Goal: Information Seeking & Learning: Check status

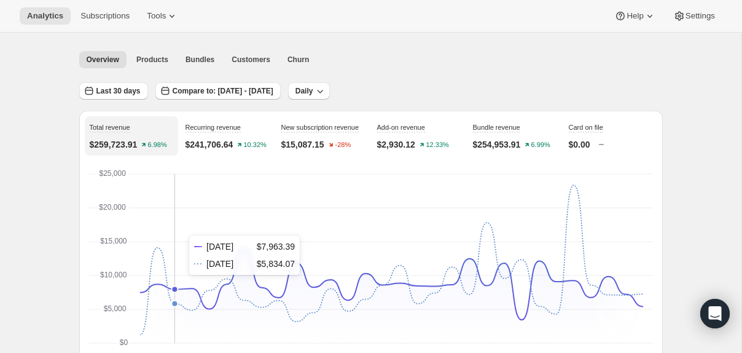
scroll to position [46, 0]
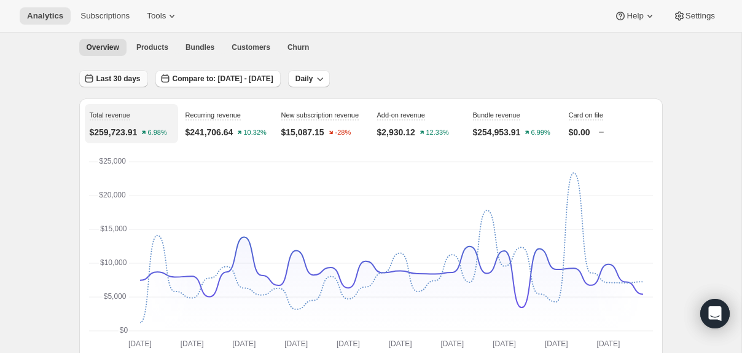
click at [133, 83] on span "Last 30 days" at bounding box center [118, 79] width 44 height 10
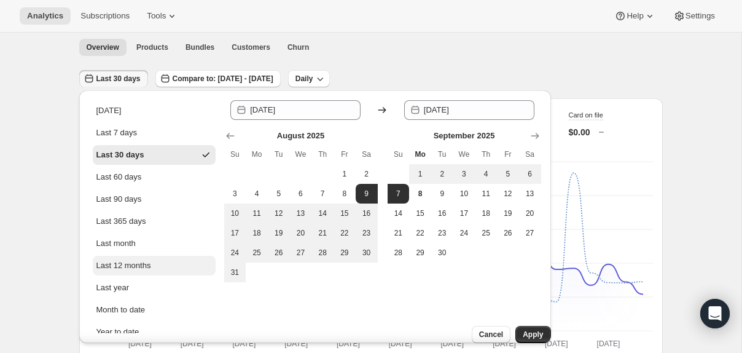
scroll to position [37, 0]
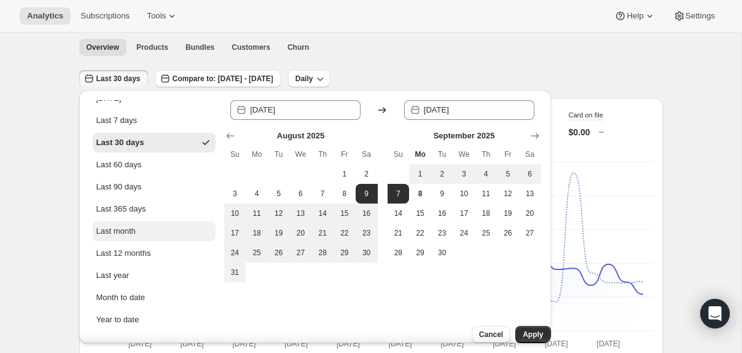
click at [139, 228] on button "Last month" at bounding box center [154, 231] width 123 height 20
type input "[DATE]"
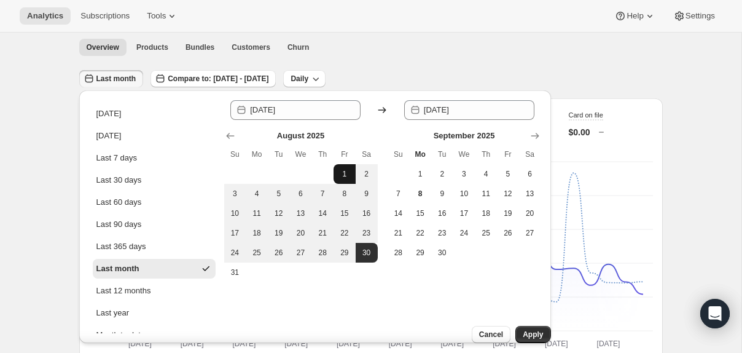
click at [344, 170] on span "1" at bounding box center [344, 174] width 12 height 10
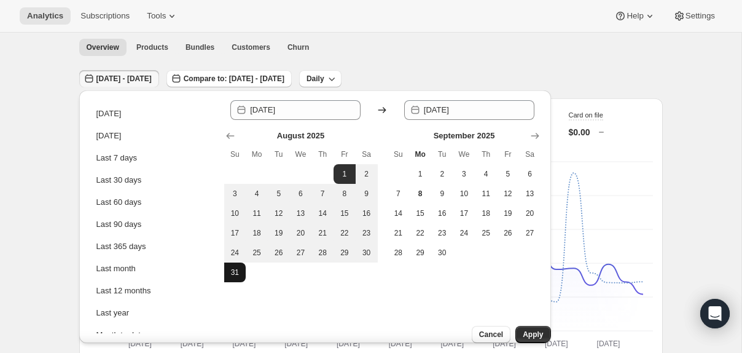
click at [232, 275] on span "31" at bounding box center [235, 272] width 12 height 10
type input "[DATE]"
click at [526, 329] on span "Apply" at bounding box center [533, 334] width 20 height 10
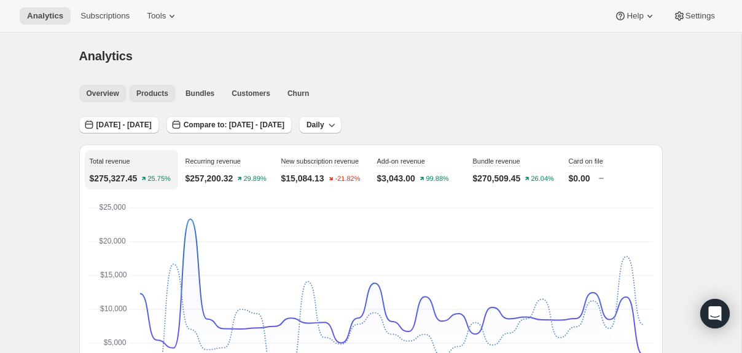
click at [161, 95] on span "Products" at bounding box center [152, 93] width 32 height 10
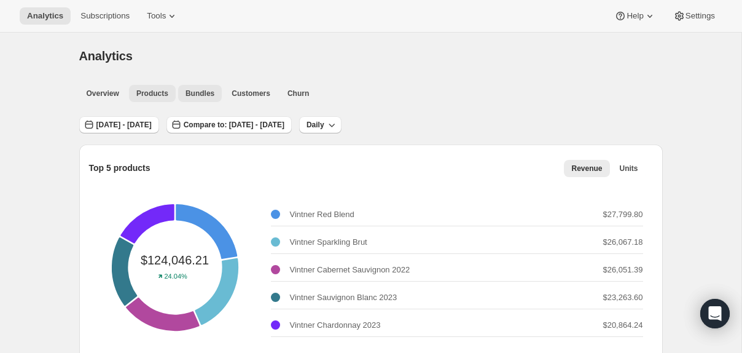
click at [211, 94] on span "Bundles" at bounding box center [200, 93] width 29 height 10
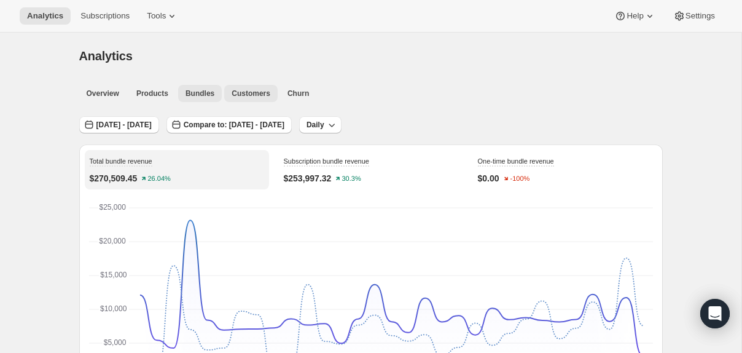
click at [257, 95] on span "Customers" at bounding box center [251, 93] width 39 height 10
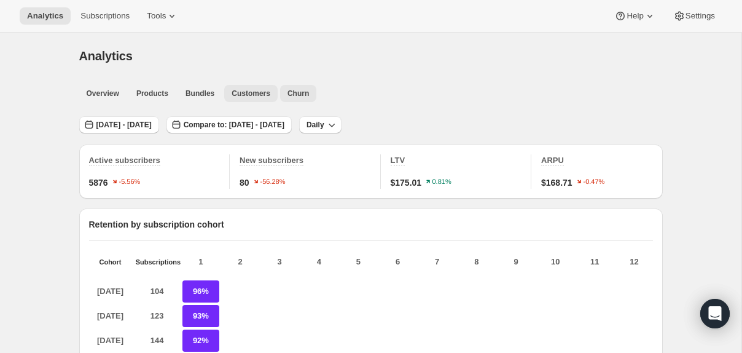
click at [307, 97] on span "Churn" at bounding box center [298, 93] width 22 height 10
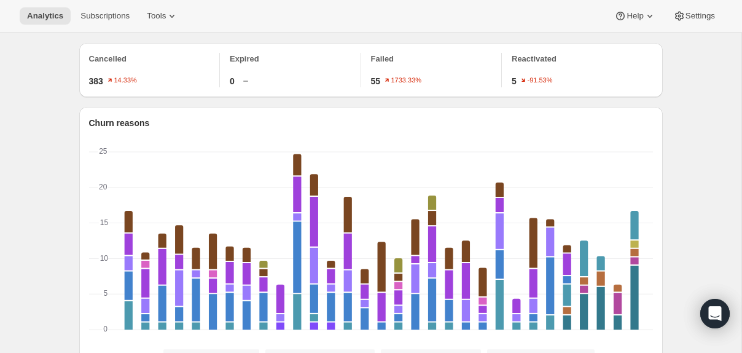
scroll to position [103, 0]
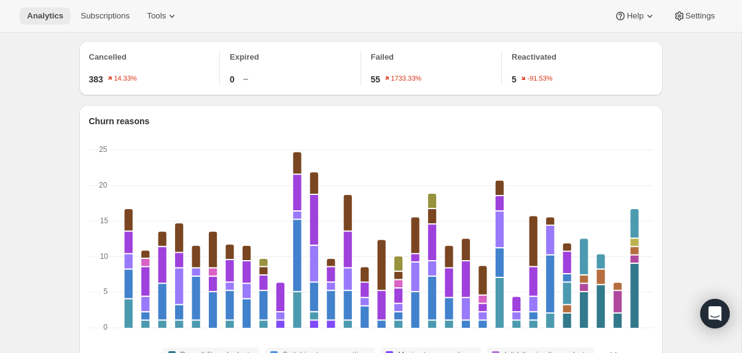
click at [26, 22] on button "Analytics" at bounding box center [45, 15] width 51 height 17
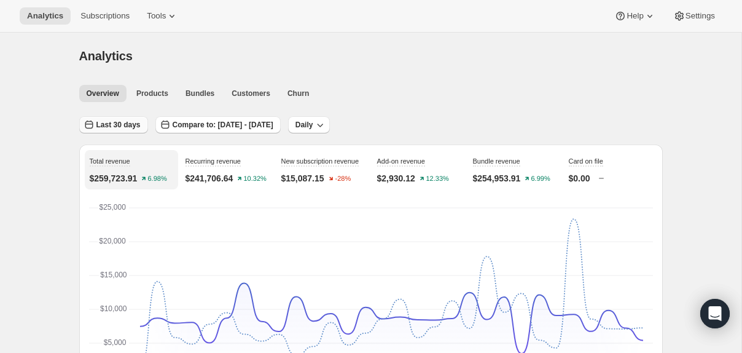
click at [113, 125] on span "Last 30 days" at bounding box center [118, 125] width 44 height 10
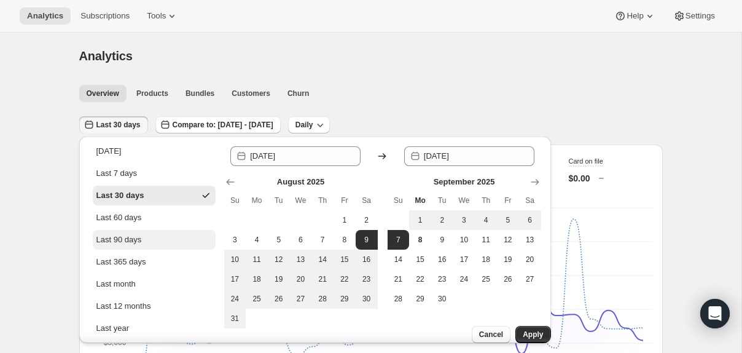
scroll to position [84, 0]
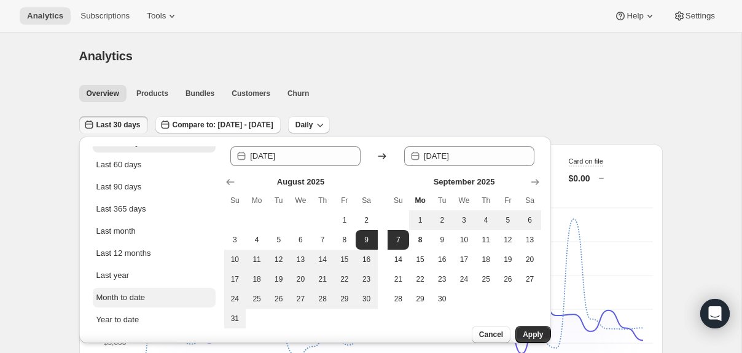
click at [128, 294] on div "Month to date" at bounding box center [120, 297] width 49 height 12
type input "[DATE]"
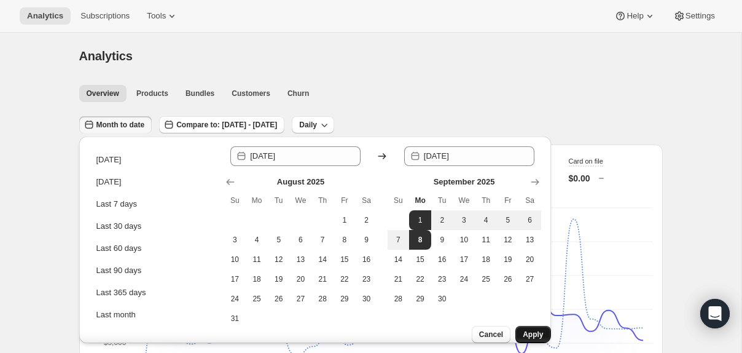
click at [526, 329] on span "Apply" at bounding box center [533, 334] width 20 height 10
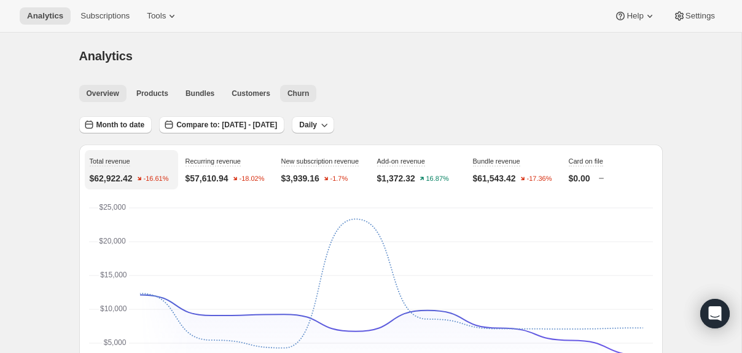
click at [290, 93] on span "Churn" at bounding box center [298, 93] width 22 height 10
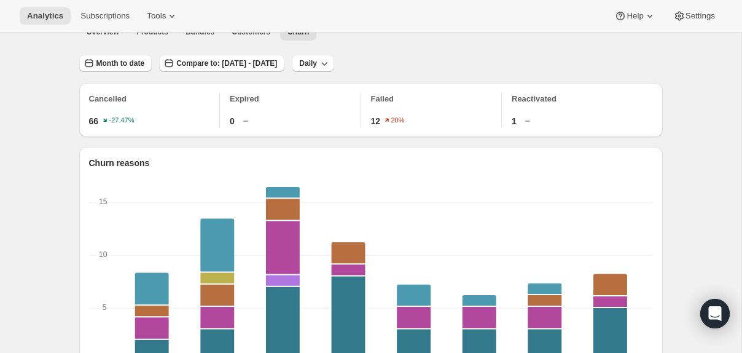
scroll to position [173, 0]
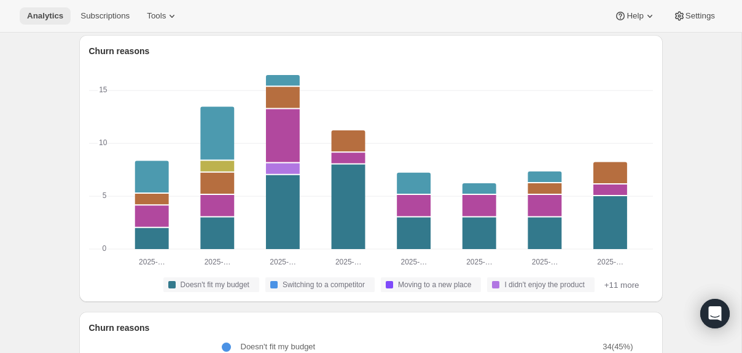
click at [51, 12] on span "Analytics" at bounding box center [45, 16] width 36 height 10
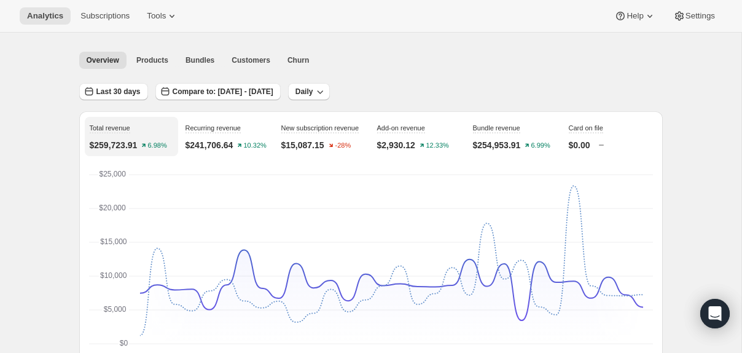
scroll to position [37, 0]
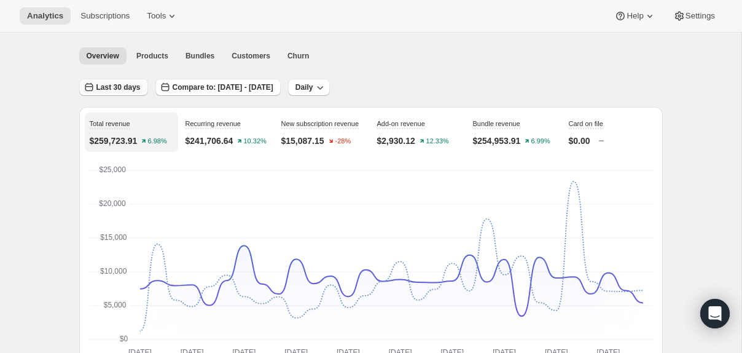
click at [132, 88] on span "Last 30 days" at bounding box center [118, 87] width 44 height 10
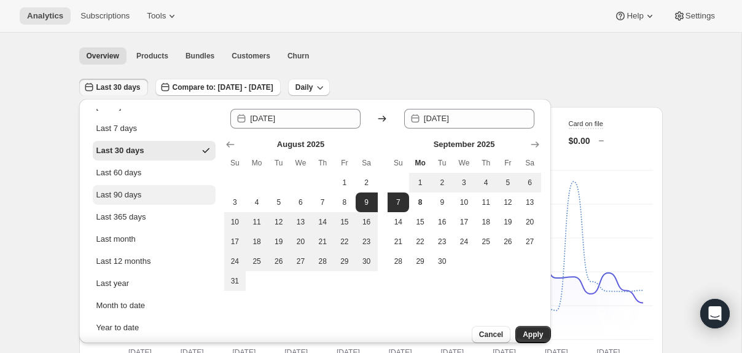
scroll to position [42, 0]
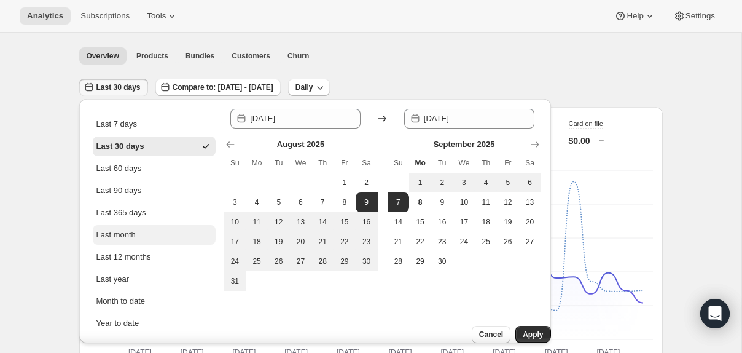
click at [120, 240] on div "Last month" at bounding box center [115, 235] width 39 height 12
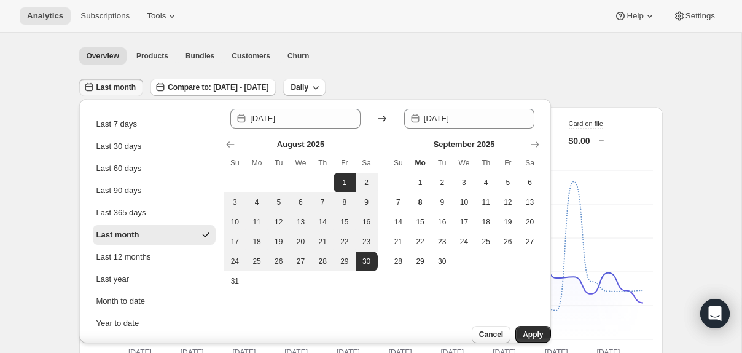
type input "[DATE]"
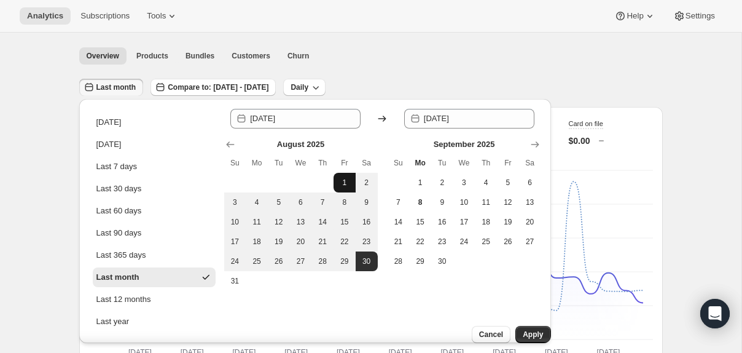
click at [339, 183] on span "1" at bounding box center [344, 183] width 12 height 10
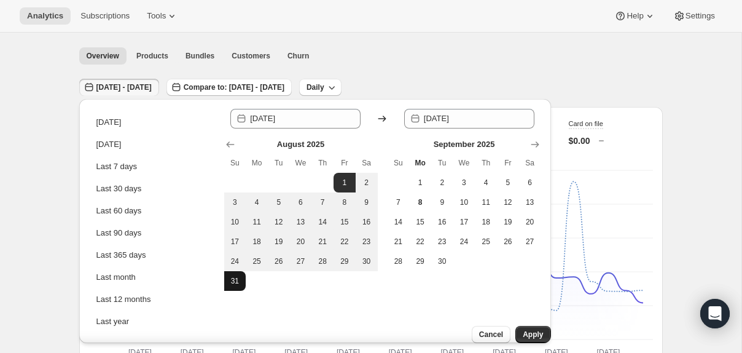
click at [233, 280] on span "31" at bounding box center [235, 281] width 12 height 10
type input "[DATE]"
click at [524, 329] on span "Apply" at bounding box center [533, 334] width 20 height 10
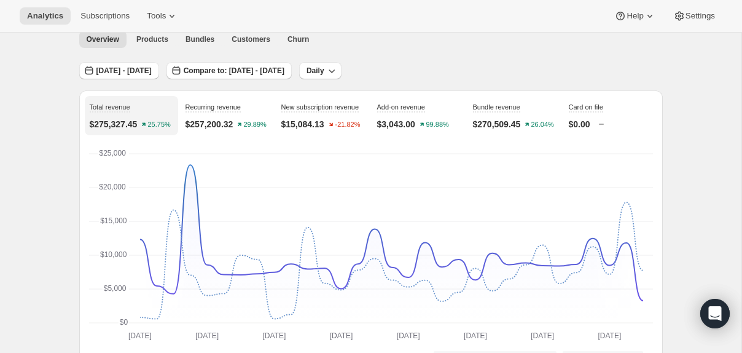
scroll to position [6, 0]
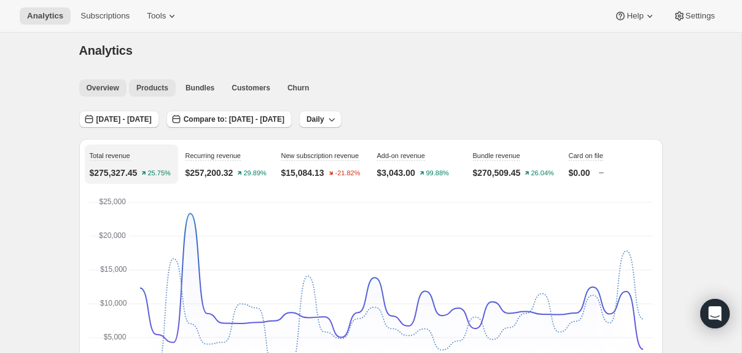
click at [152, 87] on span "Products" at bounding box center [152, 88] width 32 height 10
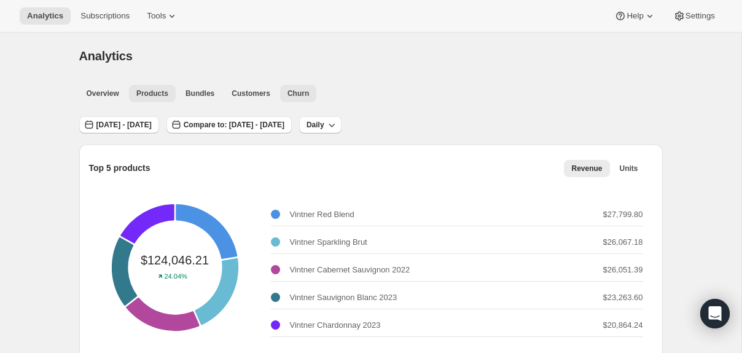
click at [302, 100] on button "Churn" at bounding box center [298, 93] width 36 height 17
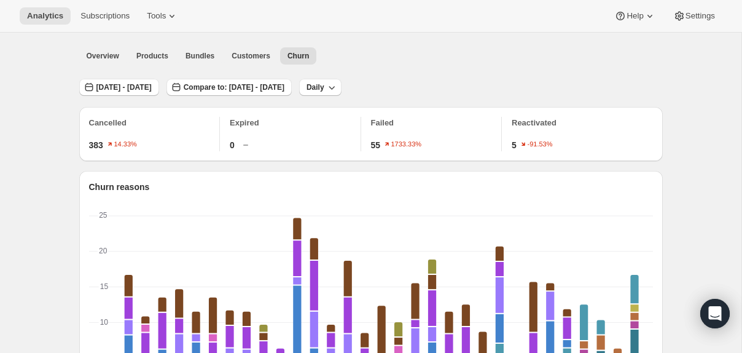
scroll to position [38, 0]
click at [151, 84] on span "[DATE] - [DATE]" at bounding box center [123, 87] width 55 height 10
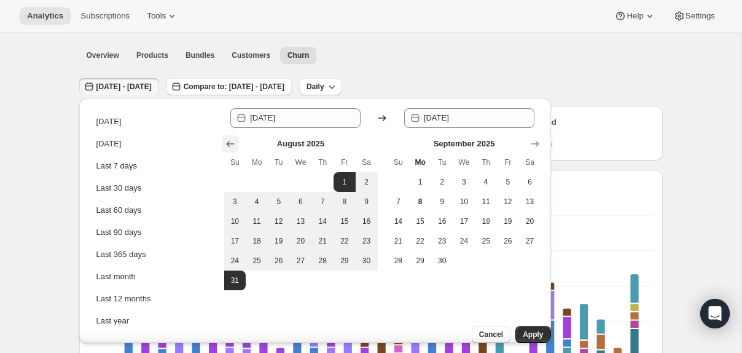
click at [232, 144] on icon "Show previous month, July 2025" at bounding box center [230, 144] width 8 height 6
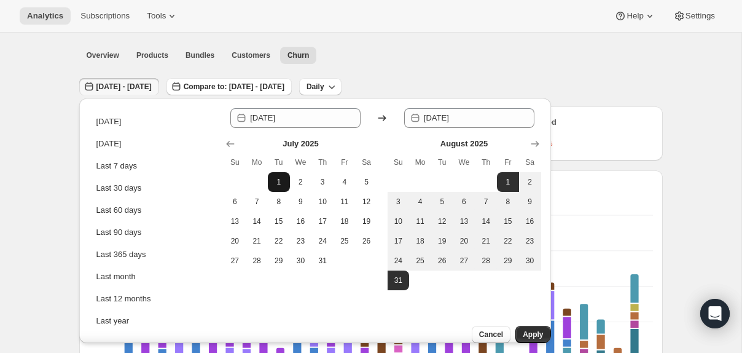
click at [283, 179] on span "1" at bounding box center [279, 182] width 12 height 10
type input "[DATE]"
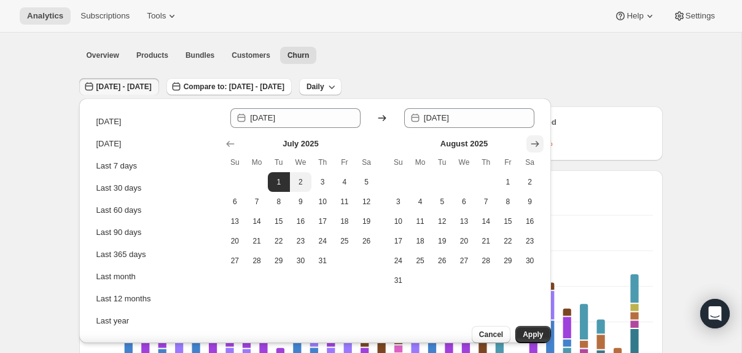
click at [539, 143] on icon "Show next month, September 2025" at bounding box center [535, 144] width 12 height 12
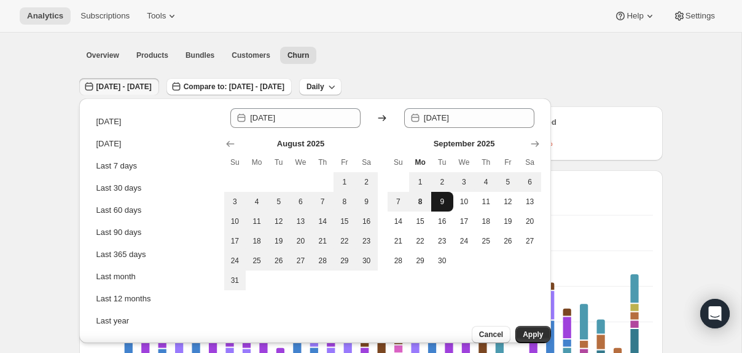
click at [442, 208] on button "9" at bounding box center [442, 202] width 22 height 20
type input "[DATE]"
click at [525, 329] on span "Apply" at bounding box center [533, 334] width 20 height 10
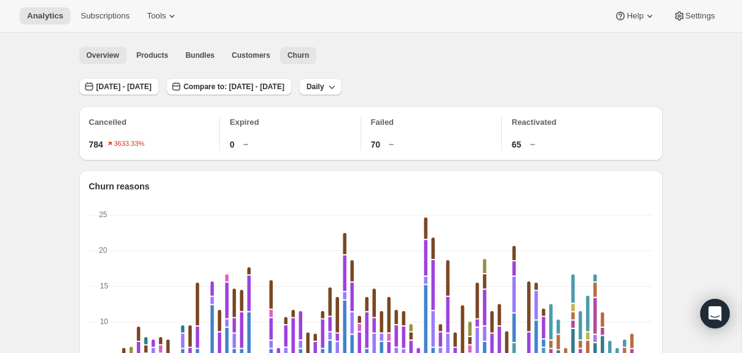
click at [89, 55] on span "Overview" at bounding box center [103, 55] width 33 height 10
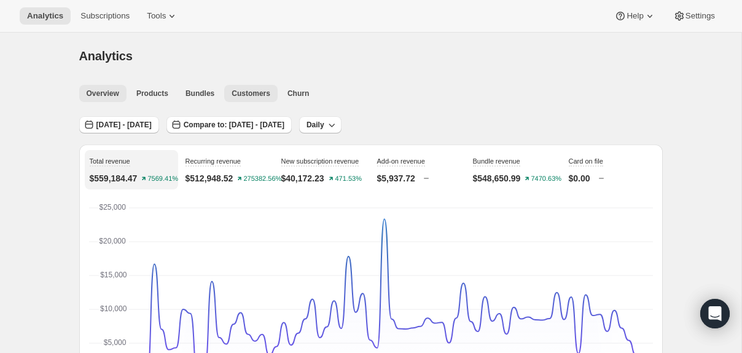
click at [248, 92] on span "Customers" at bounding box center [251, 93] width 39 height 10
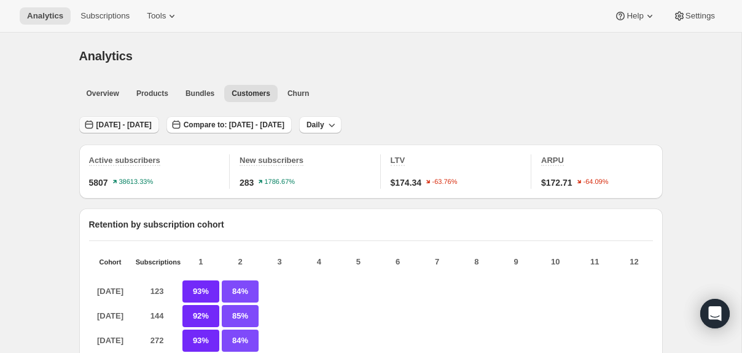
click at [128, 122] on span "[DATE] - [DATE]" at bounding box center [123, 125] width 55 height 10
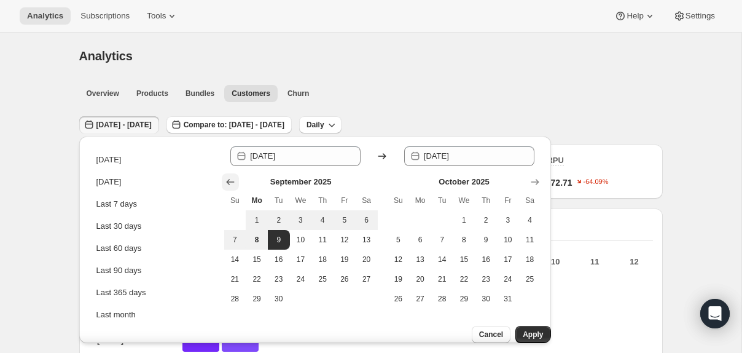
click at [235, 176] on icon "Show previous month, August 2025" at bounding box center [230, 182] width 12 height 12
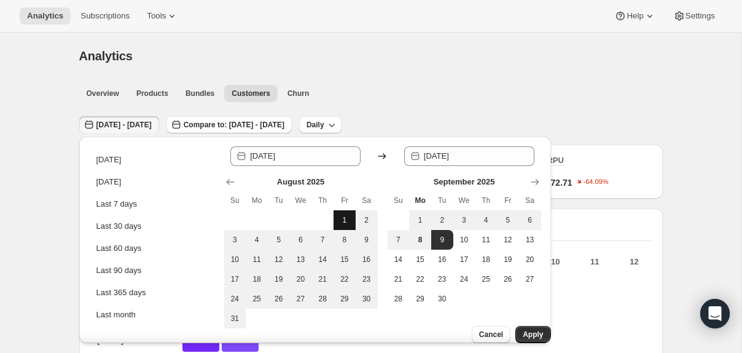
click at [341, 219] on span "1" at bounding box center [344, 220] width 12 height 10
type input "[DATE]"
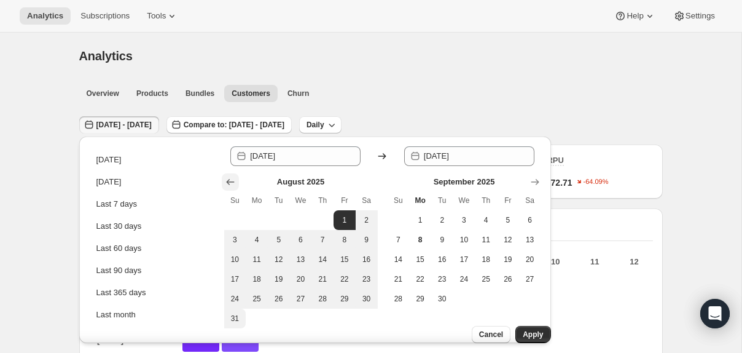
click at [231, 181] on icon "Show previous month, July 2025" at bounding box center [230, 182] width 12 height 12
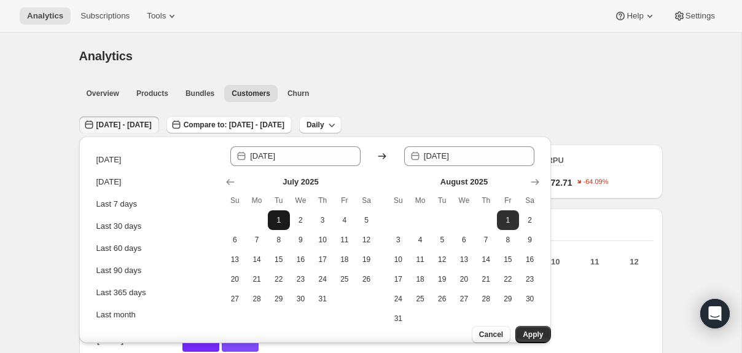
click at [276, 216] on span "1" at bounding box center [279, 220] width 12 height 10
type input "[DATE]"
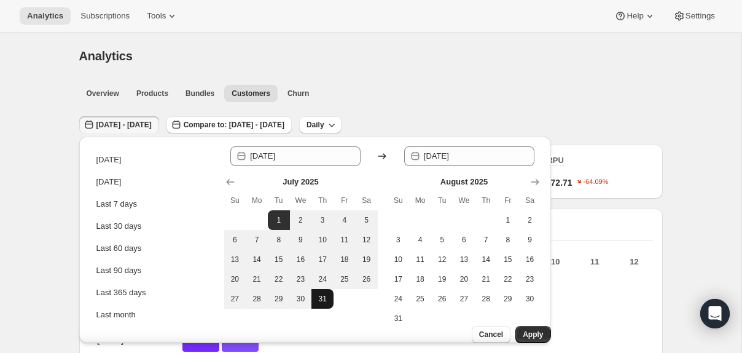
click at [319, 295] on span "31" at bounding box center [322, 299] width 12 height 10
type input "[DATE]"
click at [527, 329] on span "Apply" at bounding box center [533, 334] width 20 height 10
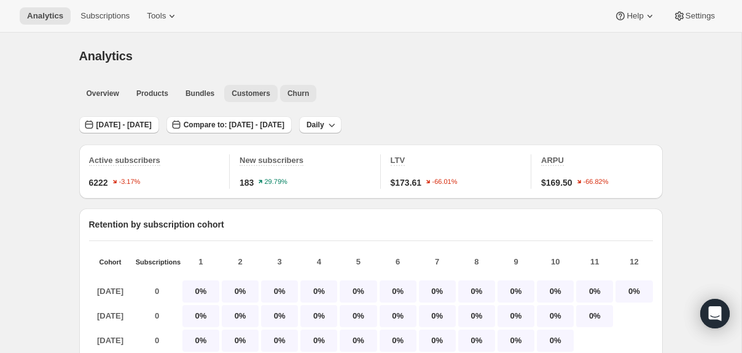
click at [302, 89] on span "Churn" at bounding box center [298, 93] width 22 height 10
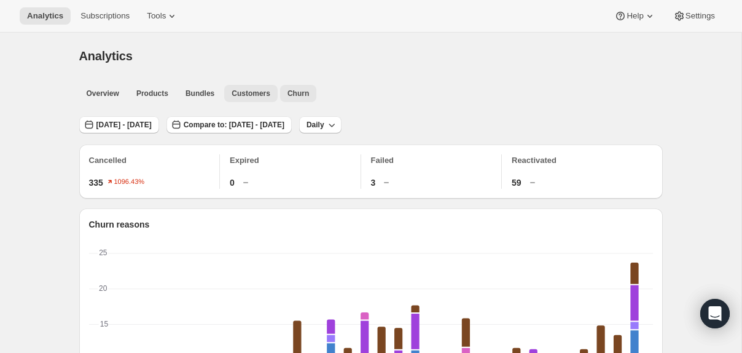
click at [260, 97] on span "Customers" at bounding box center [251, 93] width 39 height 10
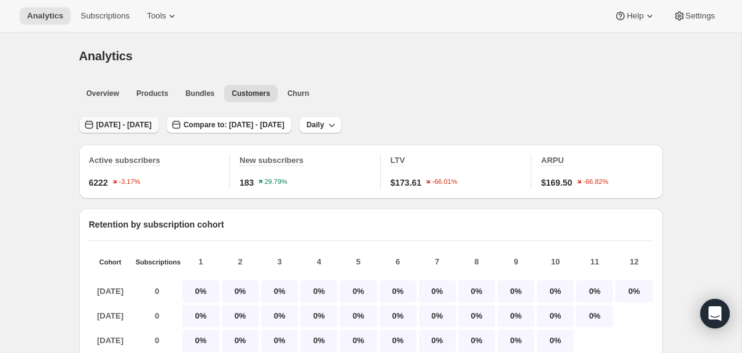
click at [152, 123] on span "[DATE] - [DATE]" at bounding box center [123, 125] width 55 height 10
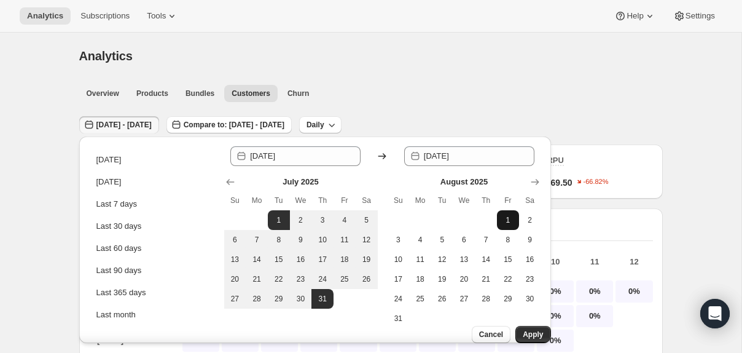
click at [515, 216] on button "1" at bounding box center [508, 220] width 22 height 20
type input "[DATE]"
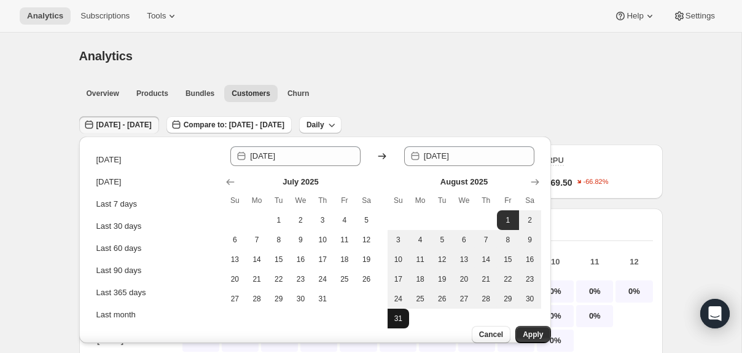
click at [399, 316] on span "31" at bounding box center [399, 318] width 12 height 10
type input "[DATE]"
click at [523, 329] on span "Apply" at bounding box center [533, 334] width 20 height 10
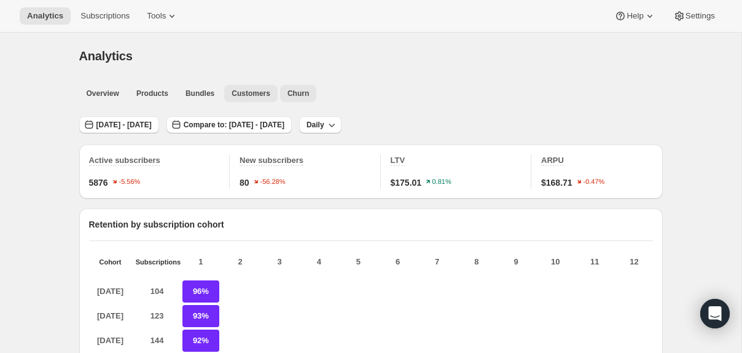
click at [298, 92] on span "Churn" at bounding box center [298, 93] width 22 height 10
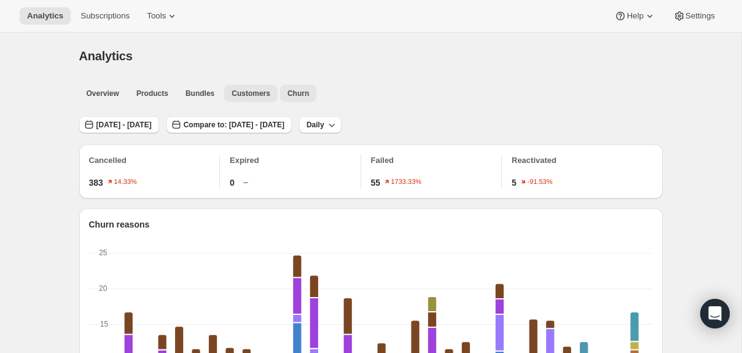
click at [265, 92] on span "Customers" at bounding box center [251, 93] width 39 height 10
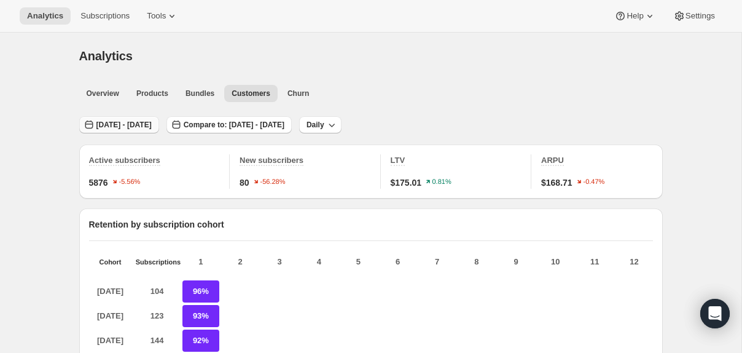
click at [159, 119] on button "[DATE] - [DATE]" at bounding box center [119, 124] width 80 height 17
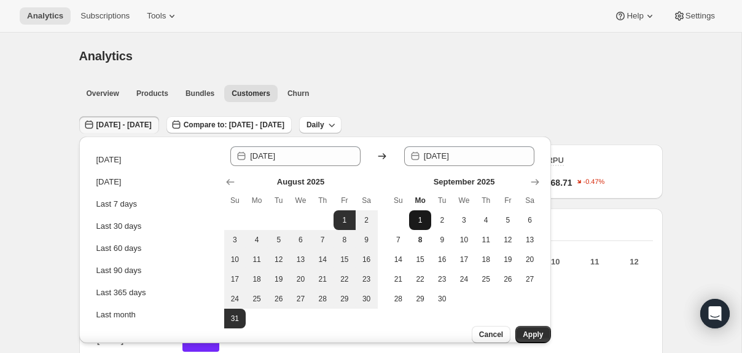
click at [423, 215] on span "1" at bounding box center [420, 220] width 12 height 10
type input "[DATE]"
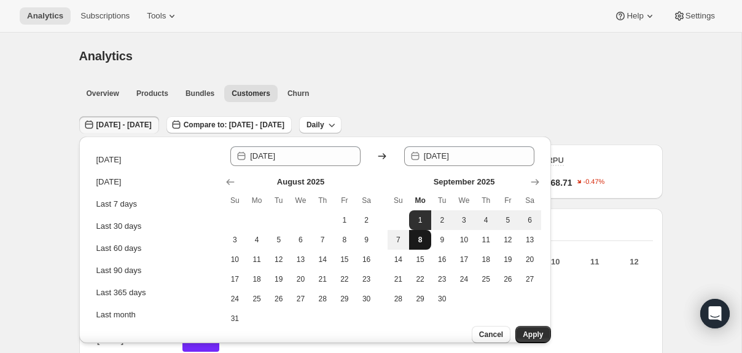
click at [423, 239] on span "8" at bounding box center [420, 240] width 12 height 10
type input "[DATE]"
click at [523, 329] on span "Apply" at bounding box center [533, 334] width 20 height 10
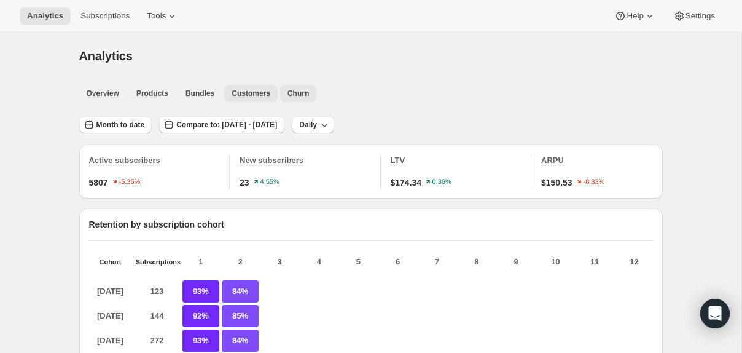
click at [300, 96] on span "Churn" at bounding box center [298, 93] width 22 height 10
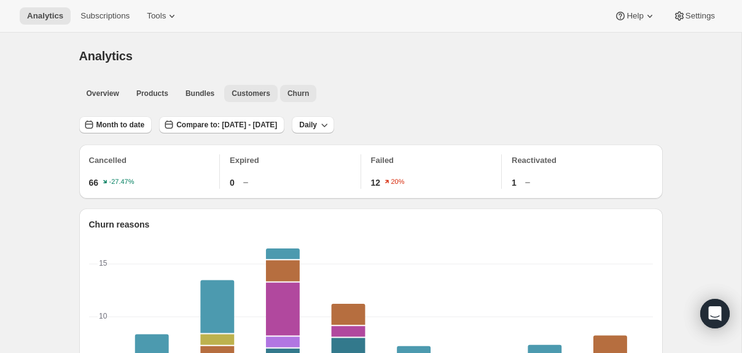
click at [251, 95] on span "Customers" at bounding box center [251, 93] width 39 height 10
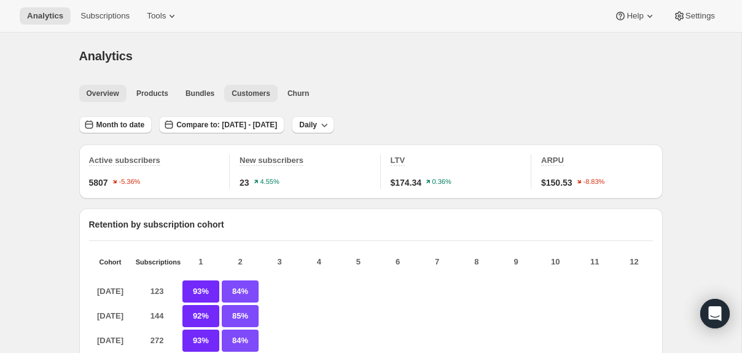
click at [95, 97] on span "Overview" at bounding box center [103, 93] width 33 height 10
